Goal: Transaction & Acquisition: Purchase product/service

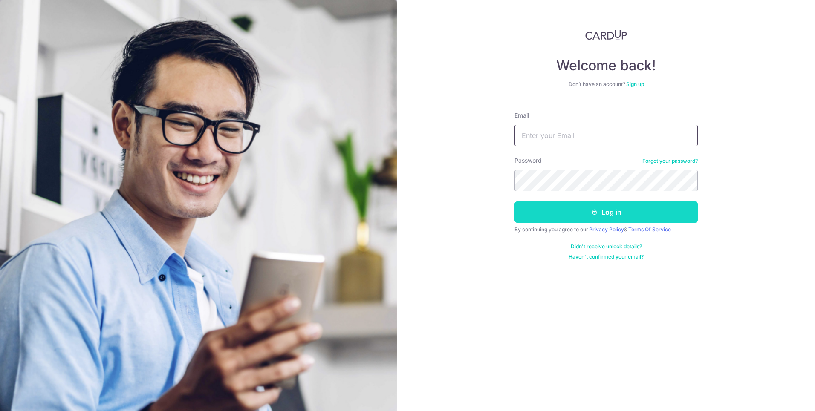
type input "erick.sea@gmail.com"
click at [603, 217] on button "Log in" at bounding box center [605, 212] width 183 height 21
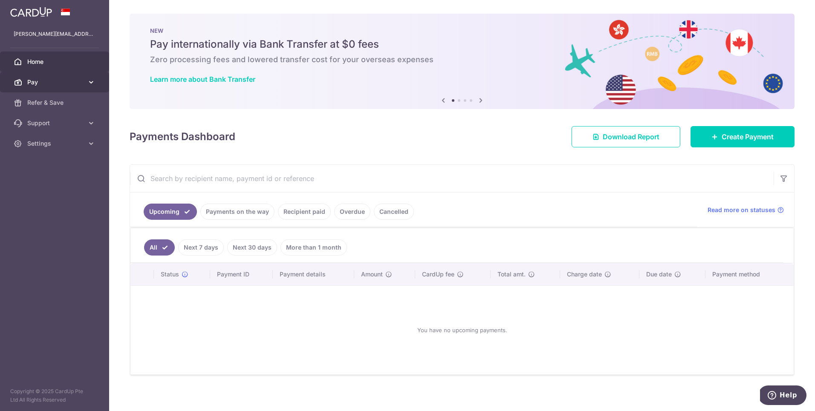
click at [72, 84] on span "Pay" at bounding box center [55, 82] width 56 height 9
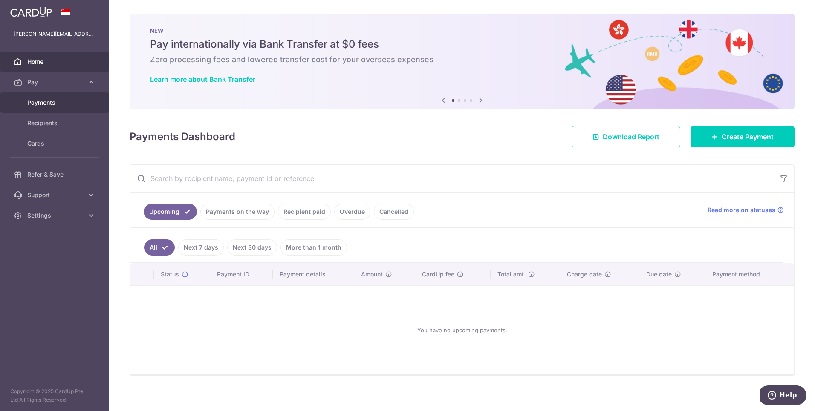
click at [32, 107] on link "Payments" at bounding box center [54, 102] width 109 height 20
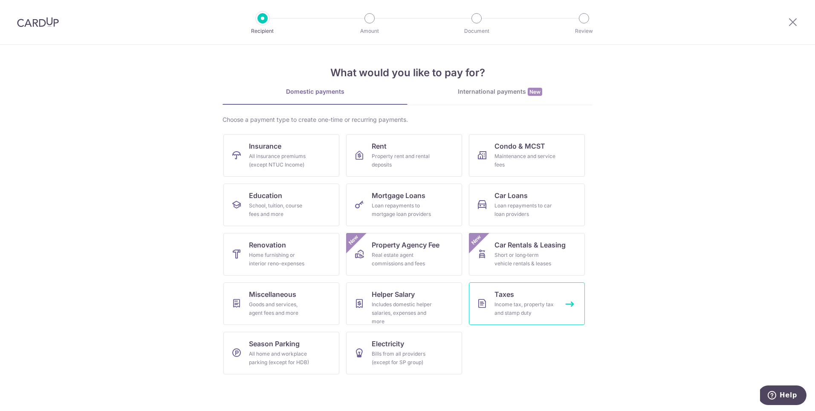
click at [513, 306] on div "Income tax, property tax and stamp duty" at bounding box center [524, 308] width 61 height 17
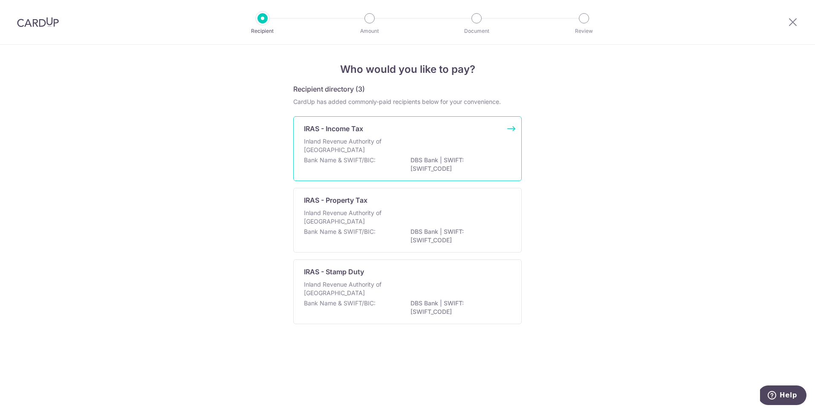
click at [358, 161] on p "Bank Name & SWIFT/BIC:" at bounding box center [340, 160] width 72 height 9
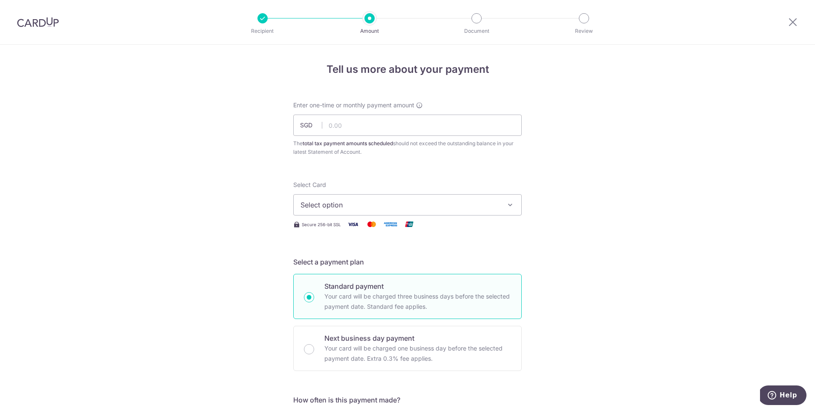
click at [502, 206] on button "Select option" at bounding box center [407, 204] width 228 height 21
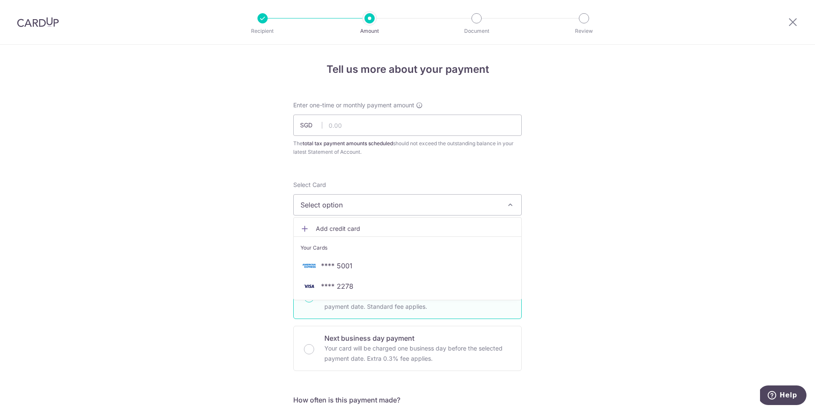
click at [325, 231] on span "Add credit card" at bounding box center [415, 229] width 199 height 9
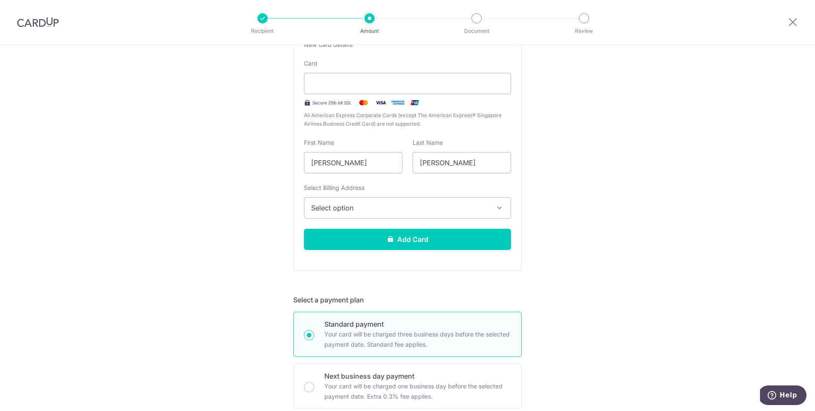
scroll to position [201, 0]
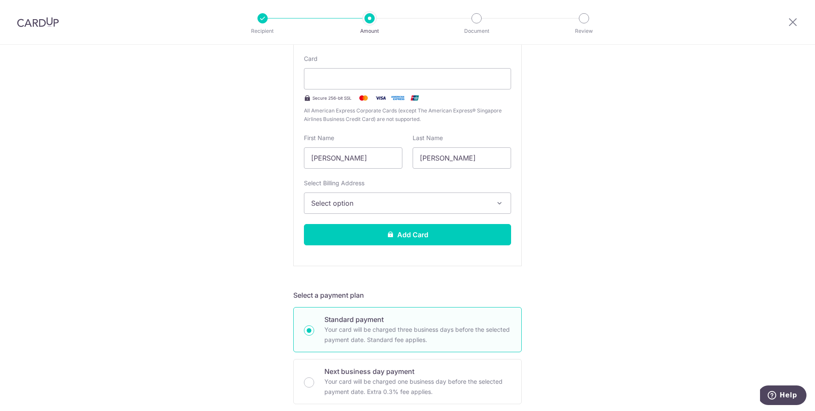
click at [501, 202] on icon "button" at bounding box center [499, 203] width 9 height 9
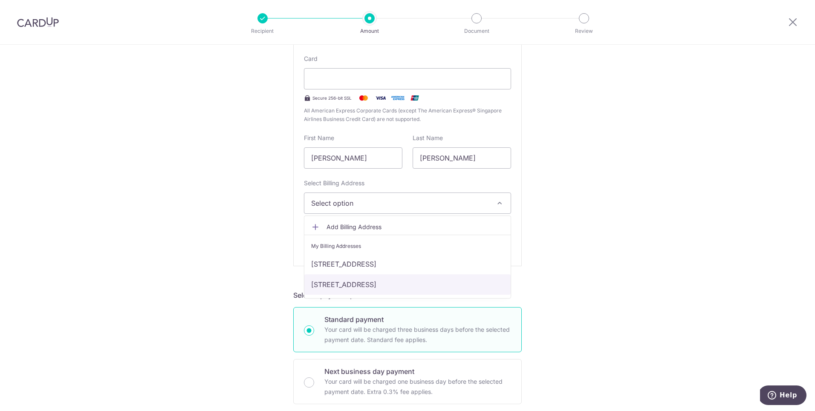
click at [386, 283] on link "7747 13TH AVE NW, Seattle, WA, United States-98117" at bounding box center [407, 284] width 206 height 20
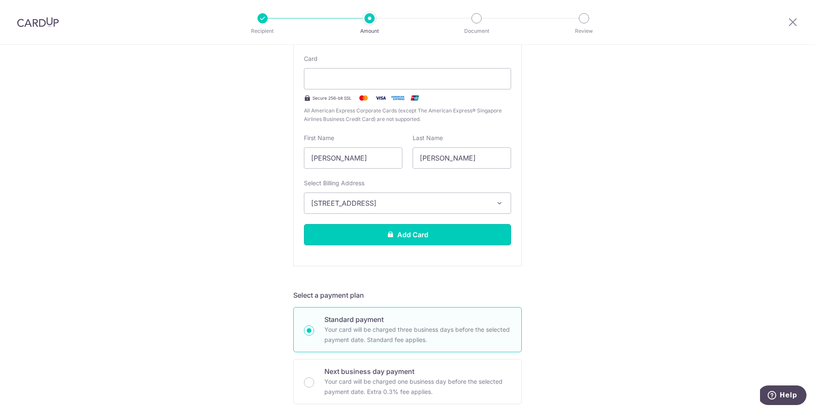
click at [419, 233] on button "Add Card" at bounding box center [407, 234] width 207 height 21
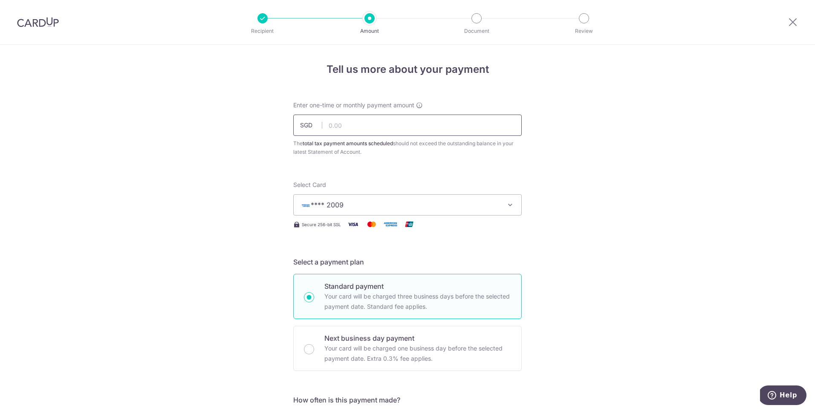
click at [354, 127] on input "text" at bounding box center [407, 125] width 228 height 21
type input "15,672.86"
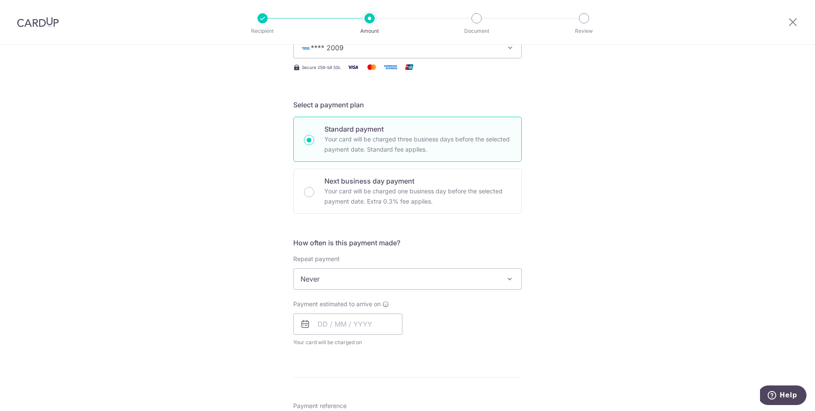
scroll to position [210, 0]
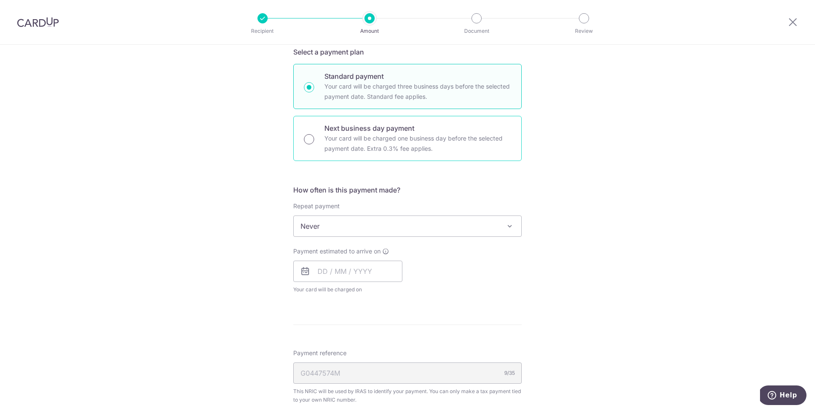
click at [309, 140] on input "Next business day payment Your card will be charged one business day before the…" at bounding box center [309, 139] width 10 height 10
radio input "true"
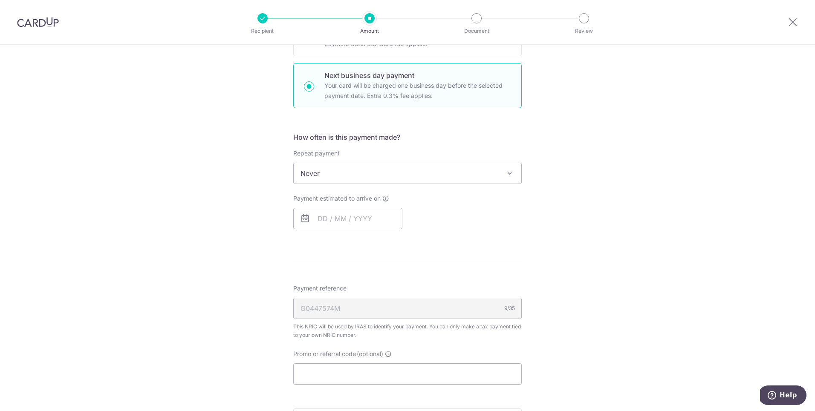
scroll to position [305, 0]
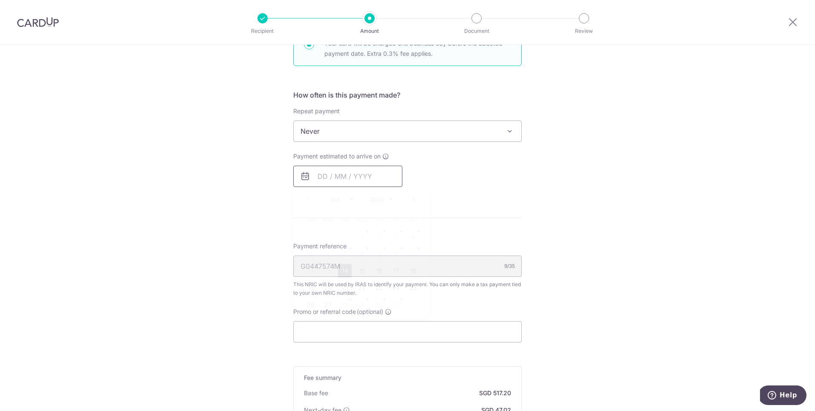
click at [336, 176] on input "text" at bounding box center [347, 176] width 109 height 21
drag, startPoint x: 343, startPoint y: 272, endPoint x: 475, endPoint y: 245, distance: 134.3
click at [343, 272] on link "14" at bounding box center [345, 271] width 14 height 14
type input "14/10/2025"
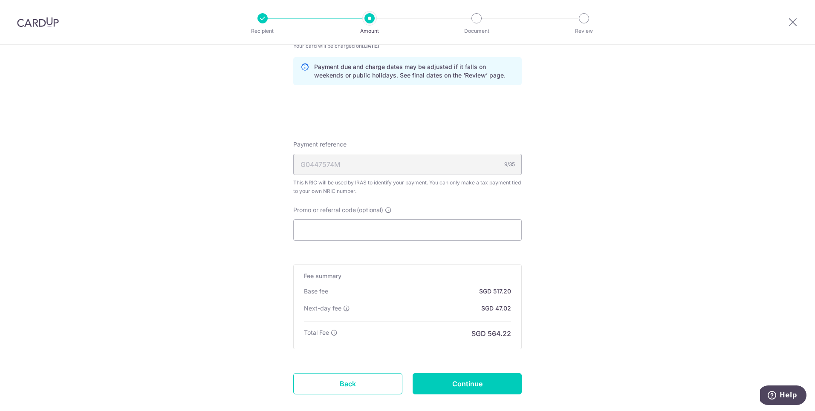
scroll to position [501, 0]
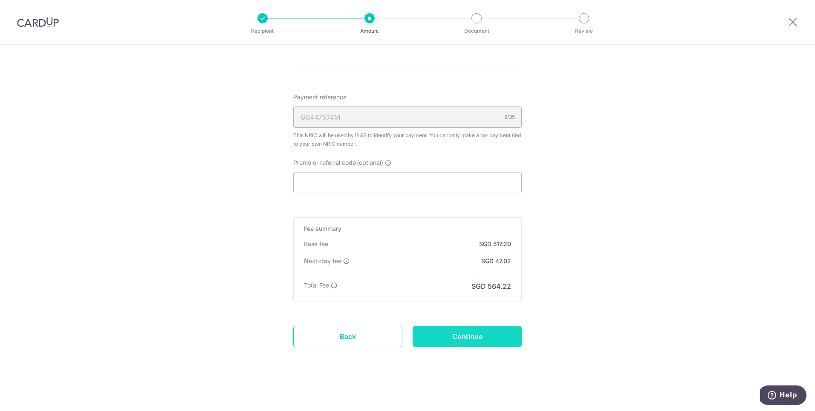
click at [457, 343] on input "Continue" at bounding box center [466, 336] width 109 height 21
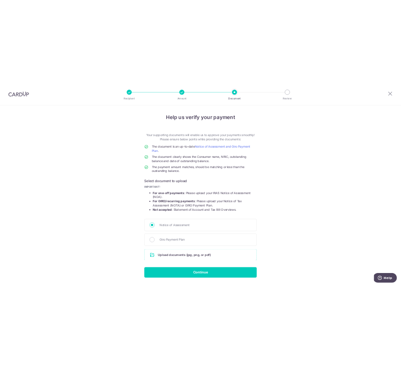
scroll to position [24, 0]
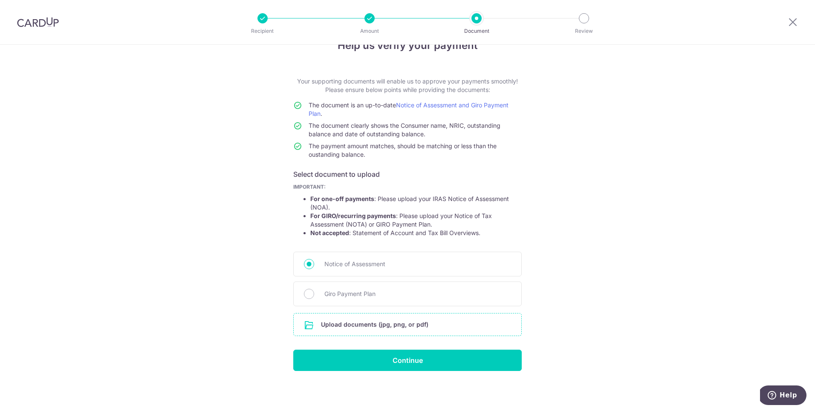
click at [359, 329] on input "file" at bounding box center [408, 325] width 228 height 22
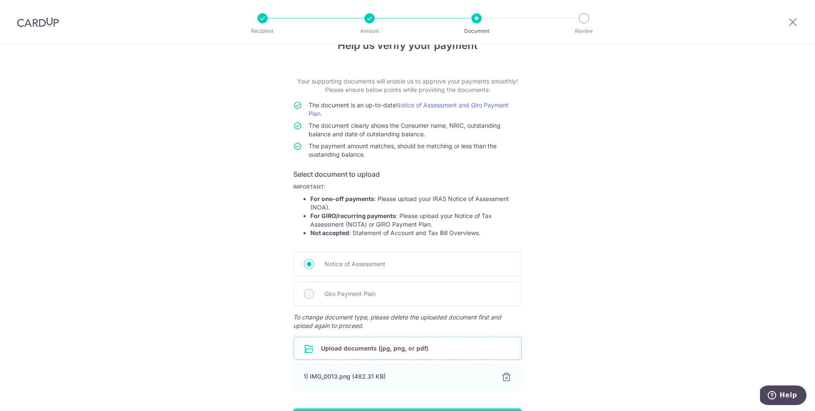
click at [505, 378] on div at bounding box center [506, 377] width 10 height 10
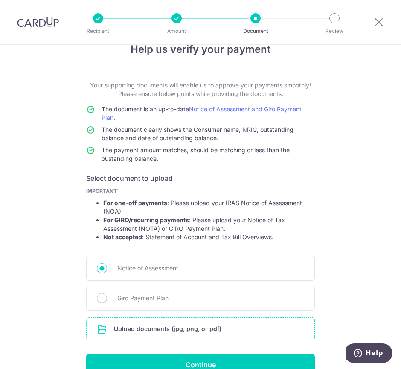
scroll to position [70, 0]
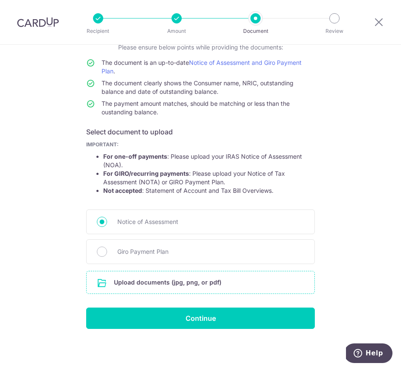
click at [161, 285] on input "file" at bounding box center [201, 282] width 228 height 22
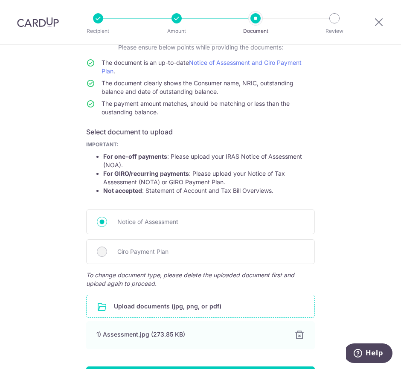
scroll to position [129, 0]
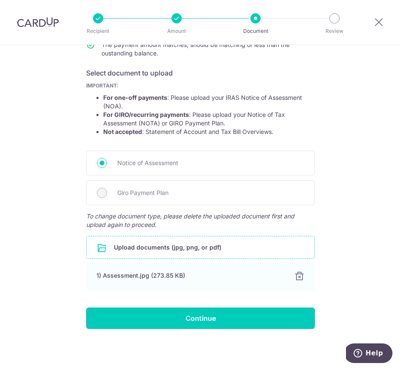
click at [185, 315] on input "Continue" at bounding box center [200, 317] width 228 height 21
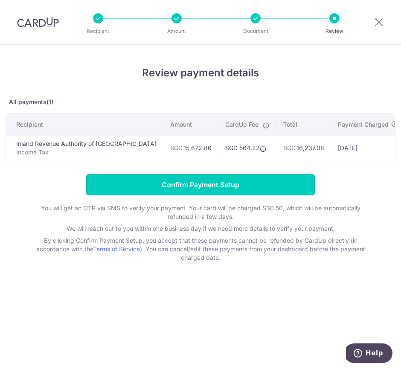
click at [196, 188] on input "Confirm Payment Setup" at bounding box center [200, 184] width 228 height 21
